Goal: Information Seeking & Learning: Learn about a topic

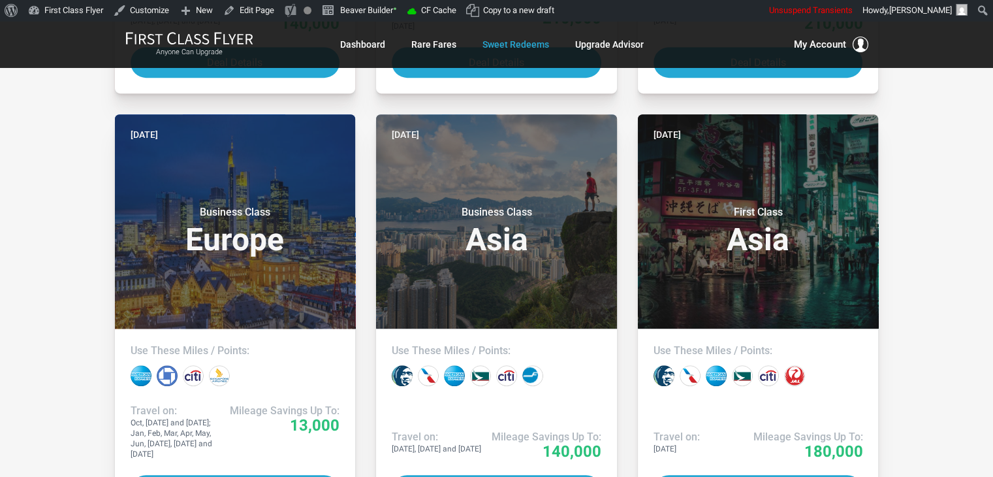
drag, startPoint x: 0, startPoint y: 0, endPoint x: 941, endPoint y: 121, distance: 949.1
click at [941, 121] on div "All Destinations Uncheck All Africa only [GEOGRAPHIC_DATA] only [GEOGRAPHIC_DAT…" at bounding box center [496, 486] width 993 height 1807
click at [943, 93] on div "All Destinations Uncheck All Africa only [GEOGRAPHIC_DATA] only [GEOGRAPHIC_DAT…" at bounding box center [496, 486] width 993 height 1807
click at [939, 132] on div "All Destinations Uncheck All Africa only [GEOGRAPHIC_DATA] only [GEOGRAPHIC_DAT…" at bounding box center [496, 486] width 993 height 1807
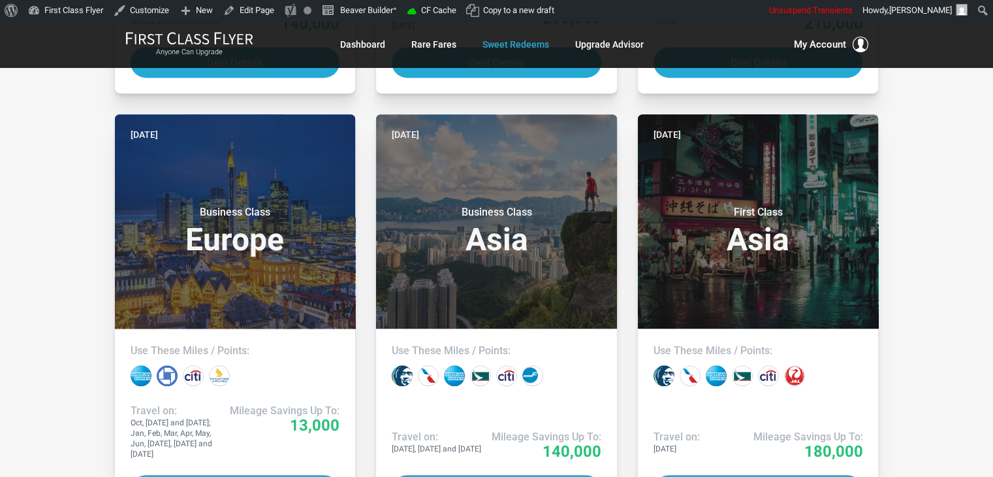
click at [939, 132] on div "All Destinations Uncheck All Africa only [GEOGRAPHIC_DATA] only [GEOGRAPHIC_DAT…" at bounding box center [496, 486] width 993 height 1807
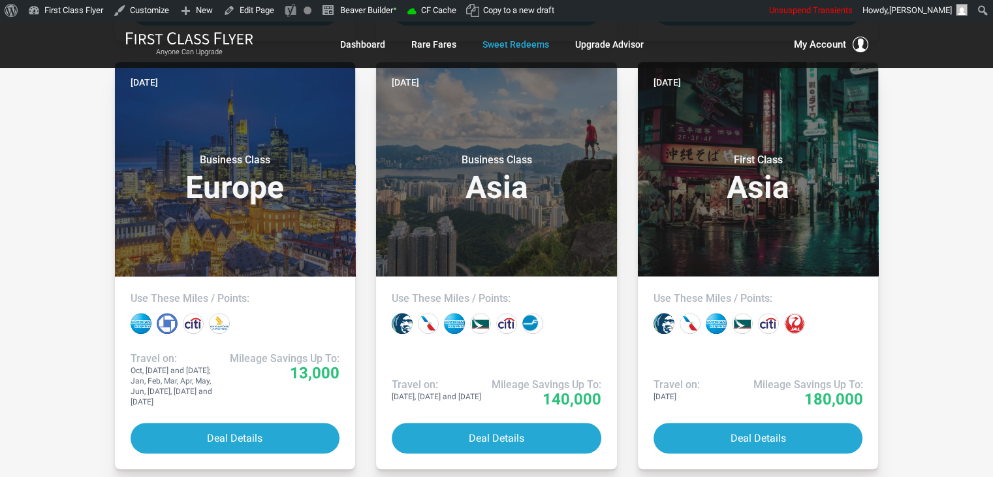
scroll to position [1071, 0]
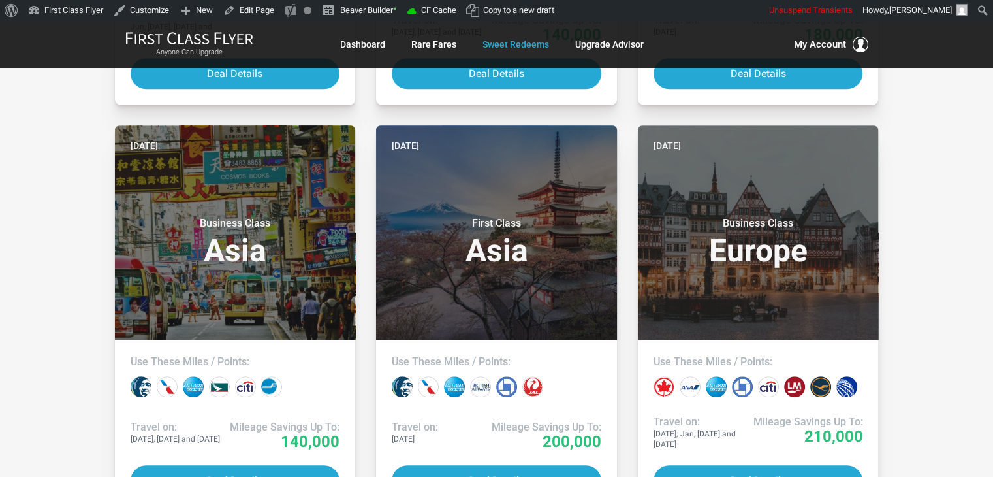
drag, startPoint x: 939, startPoint y: 132, endPoint x: 940, endPoint y: 101, distance: 31.4
click at [940, 101] on div "All Destinations Uncheck All Africa only [GEOGRAPHIC_DATA] only [GEOGRAPHIC_DAT…" at bounding box center [496, 69] width 993 height 1807
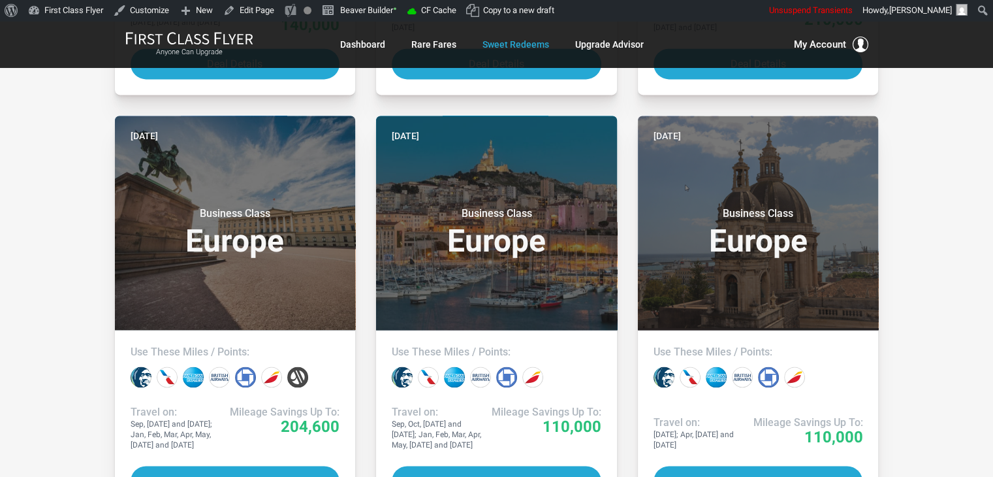
scroll to position [2321, 0]
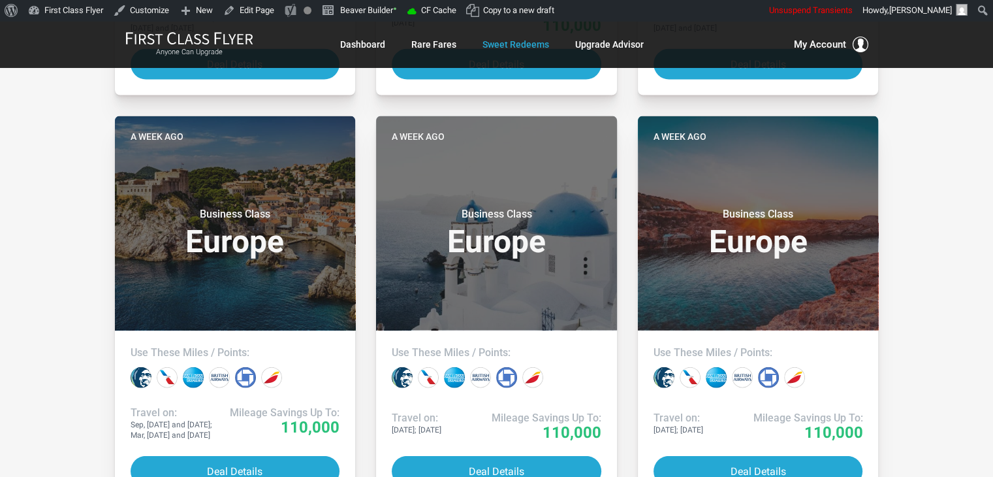
scroll to position [3154, 0]
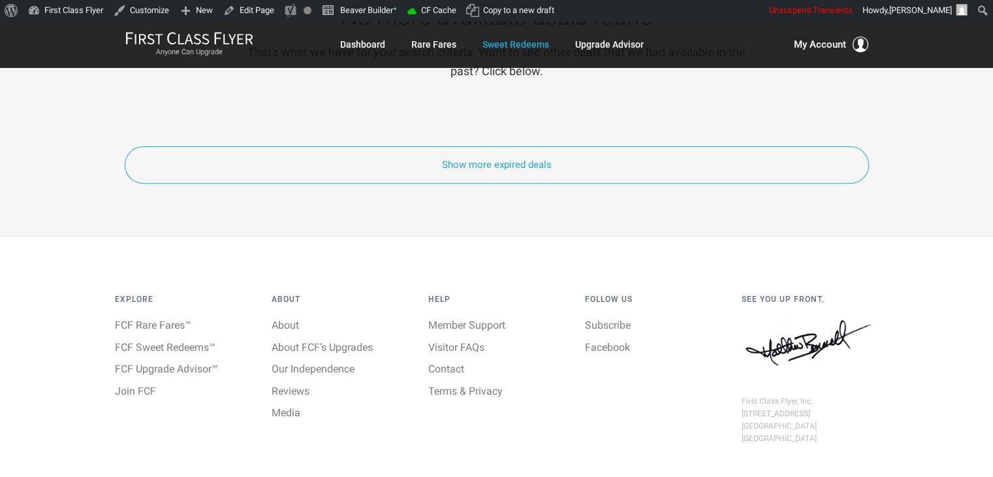
scroll to position [5504, 0]
